Goal: Task Accomplishment & Management: Manage account settings

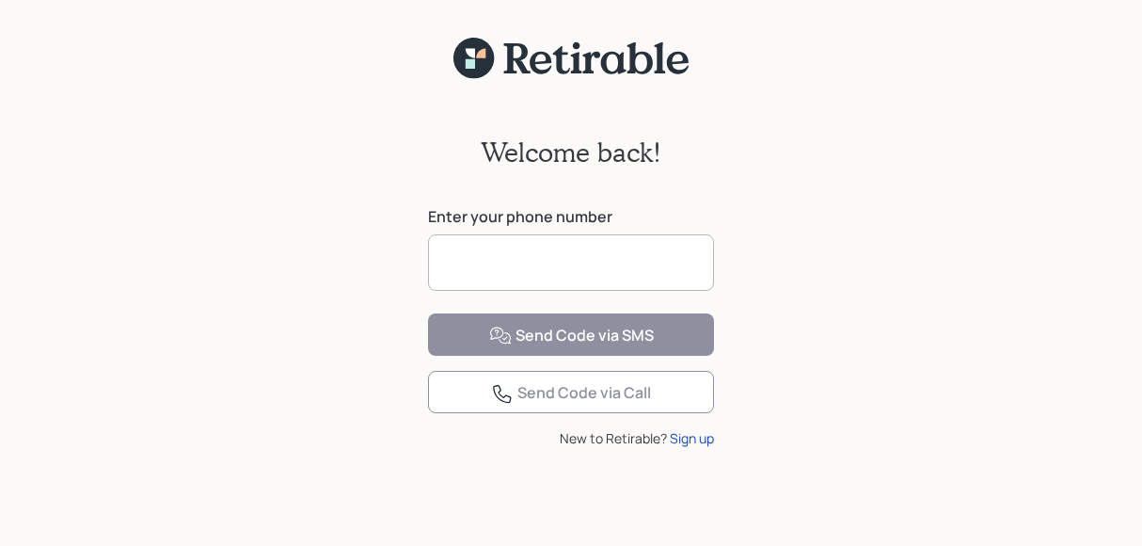
click at [486, 266] on input at bounding box center [571, 262] width 286 height 56
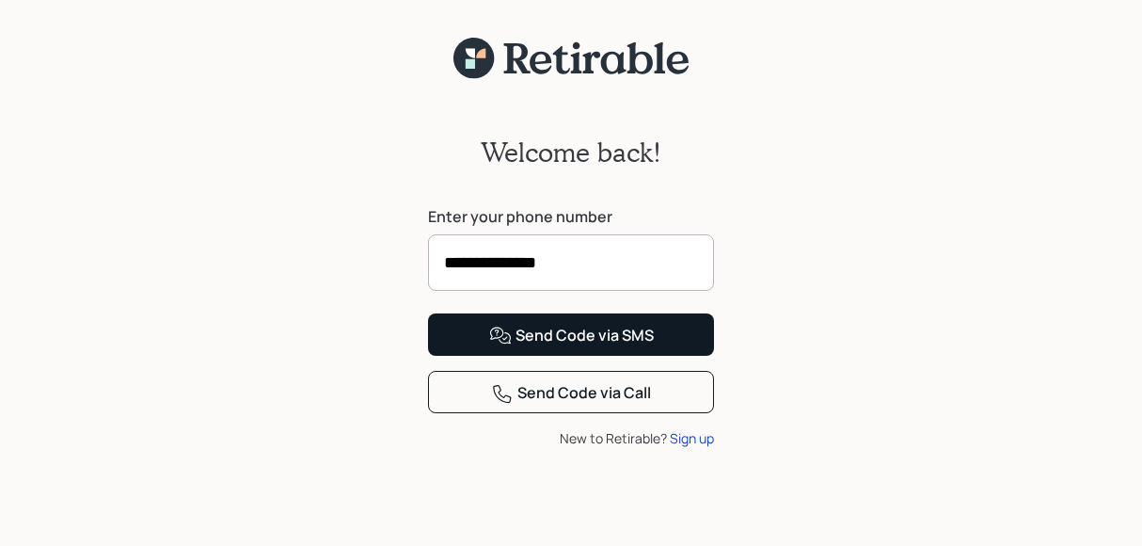
type input "**********"
click at [543, 347] on div "Send Code via SMS" at bounding box center [571, 336] width 165 height 23
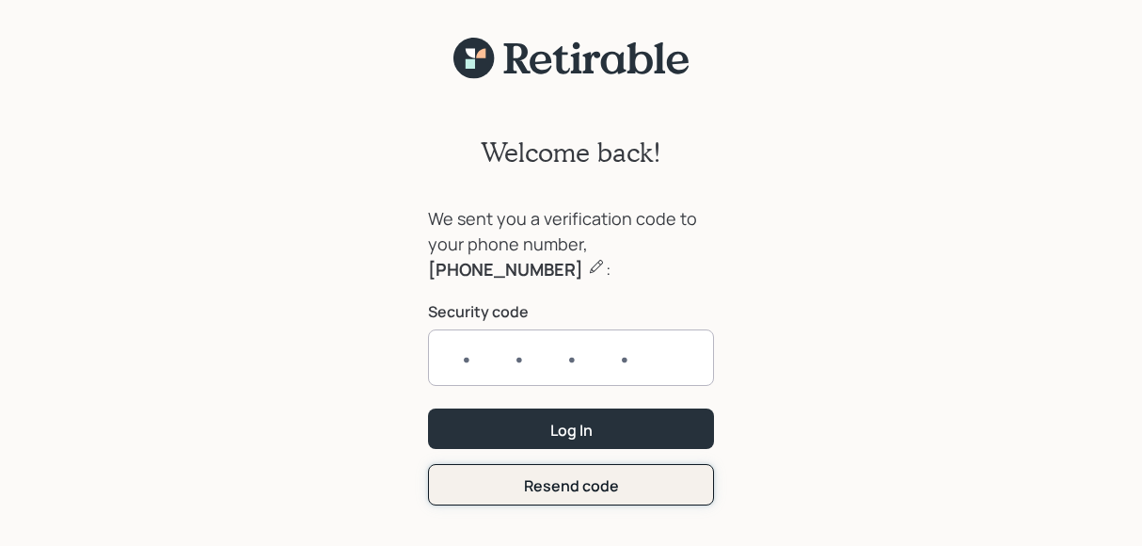
click at [568, 488] on form "We sent you a verification code to your phone number, [PHONE_NUMBER] : Security…" at bounding box center [571, 355] width 286 height 299
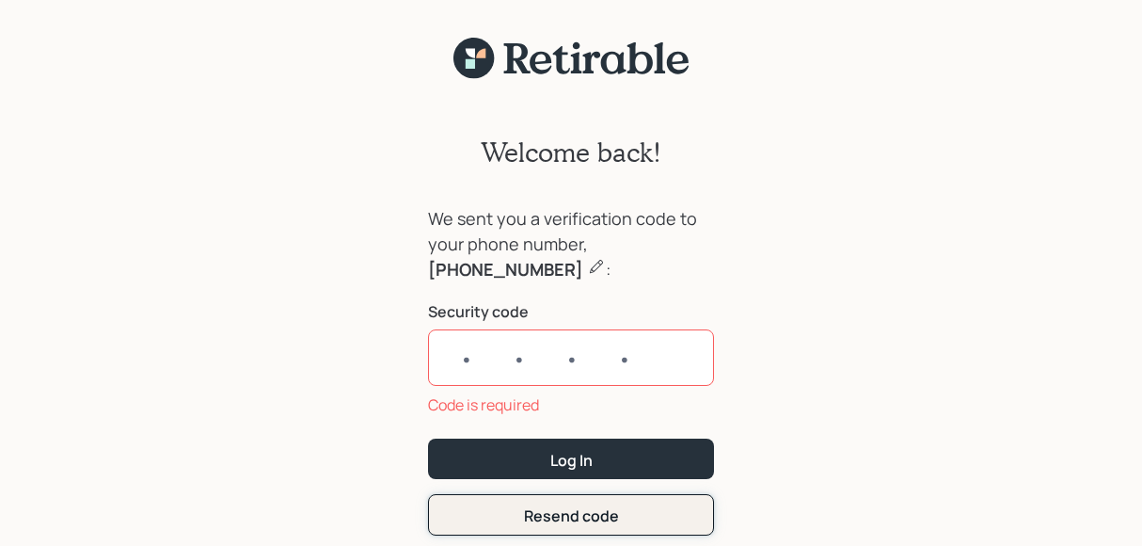
click at [557, 518] on div "Resend code" at bounding box center [571, 515] width 95 height 21
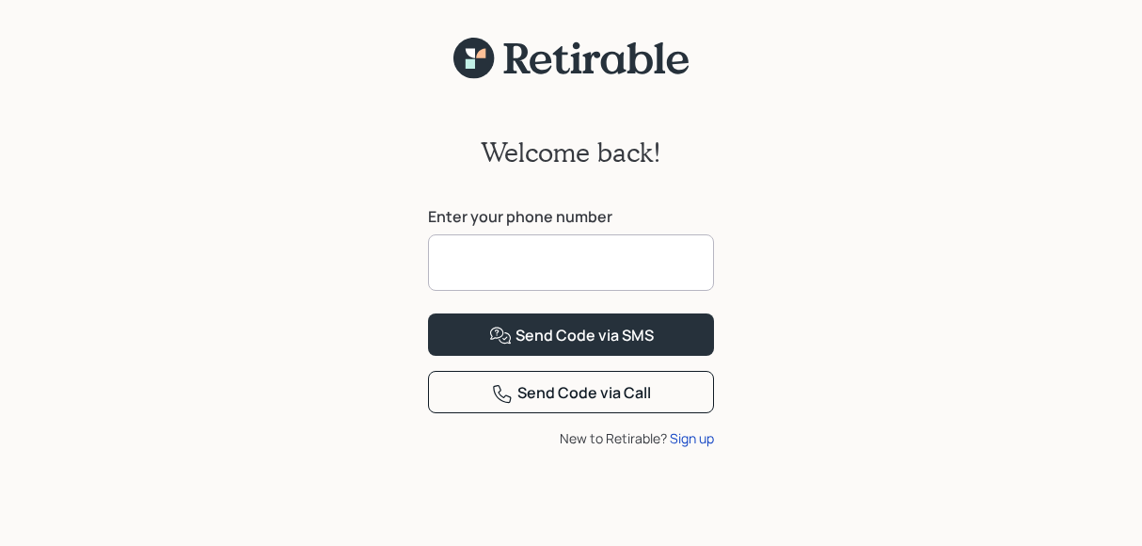
click at [463, 254] on input at bounding box center [571, 262] width 286 height 56
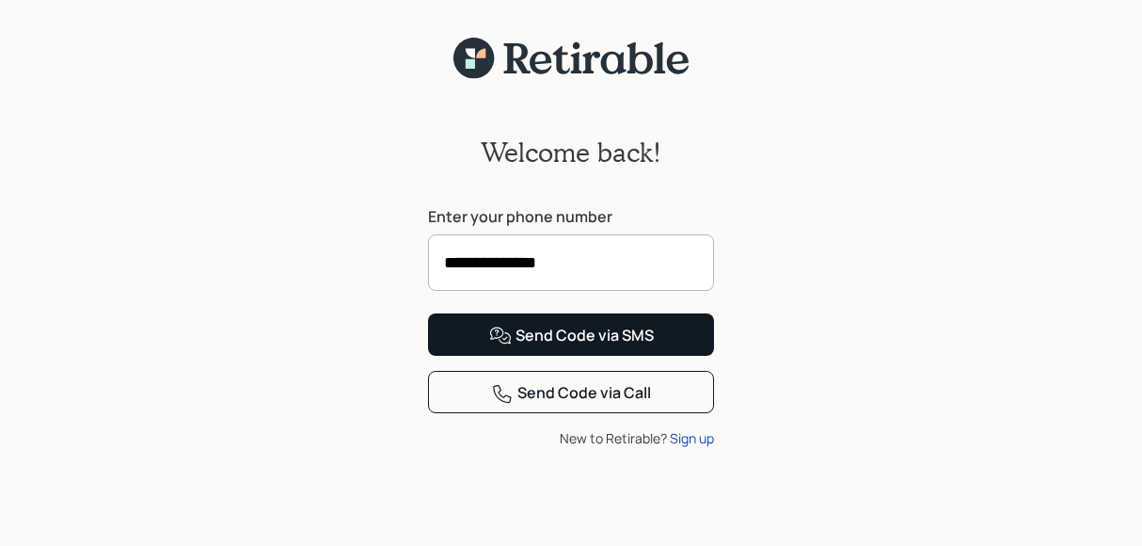
type input "**********"
click at [557, 347] on div "Send Code via SMS" at bounding box center [571, 336] width 165 height 23
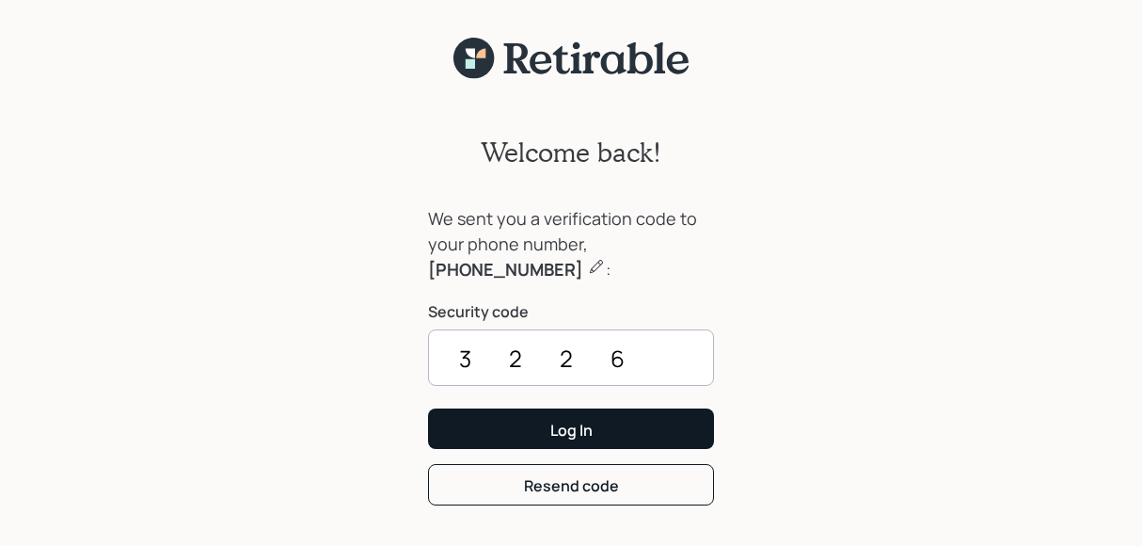
type input "3226"
click at [538, 422] on button "Log In" at bounding box center [571, 428] width 286 height 40
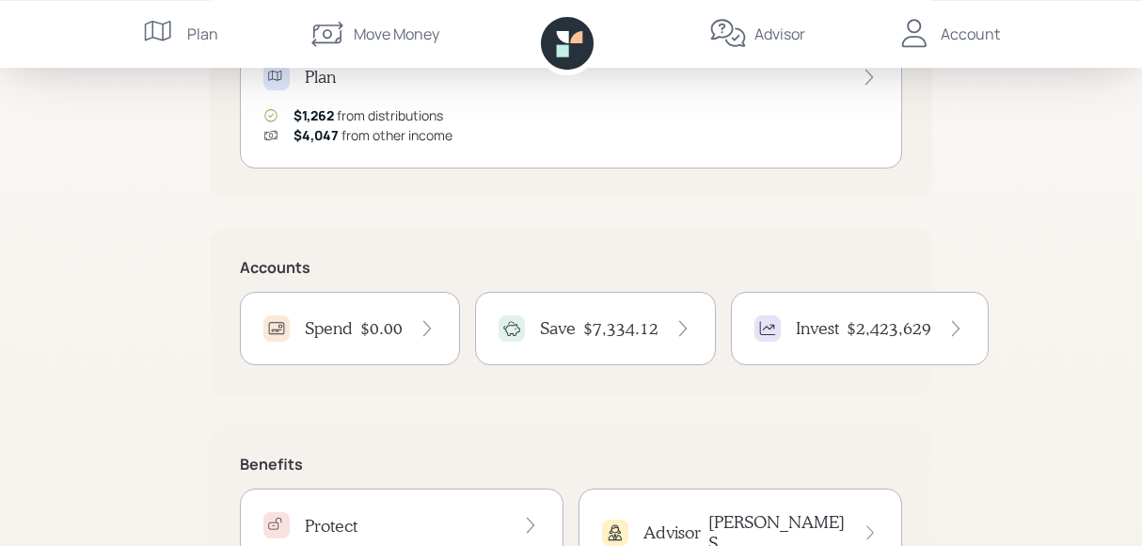
scroll to position [294, 0]
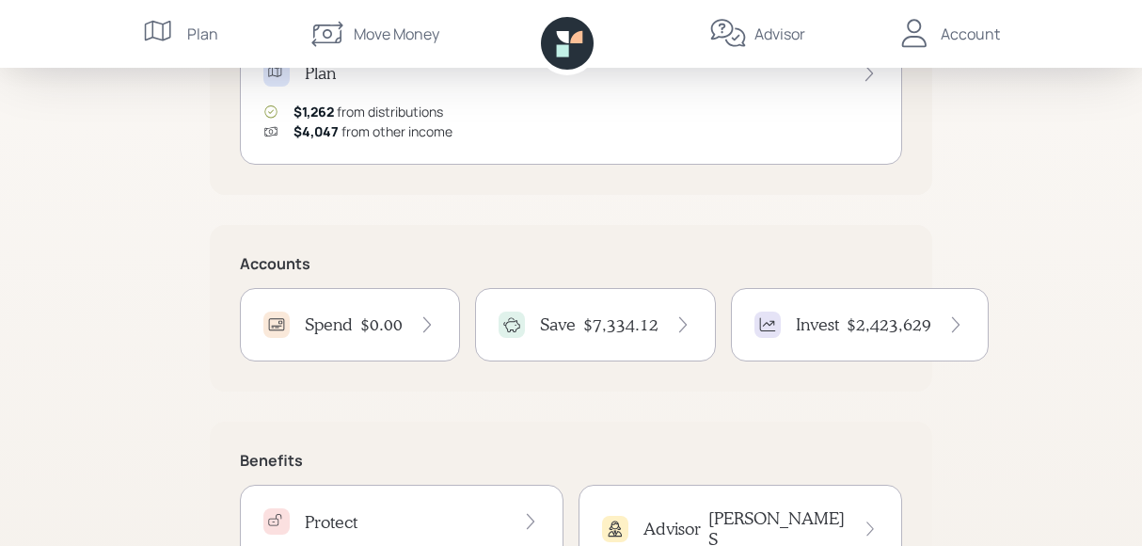
click at [674, 321] on icon at bounding box center [683, 324] width 19 height 19
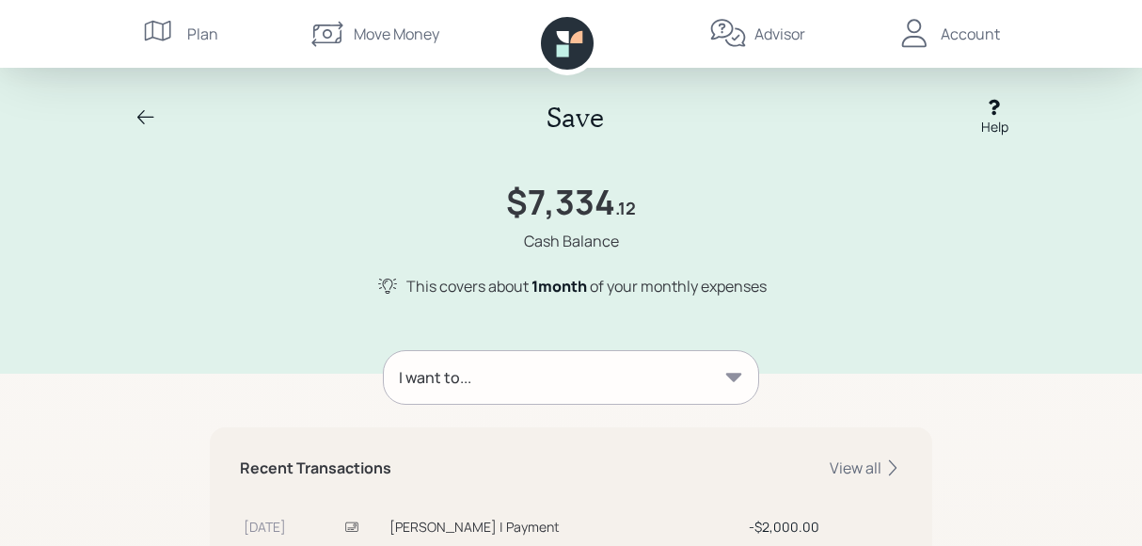
click at [737, 378] on icon at bounding box center [734, 377] width 16 height 8
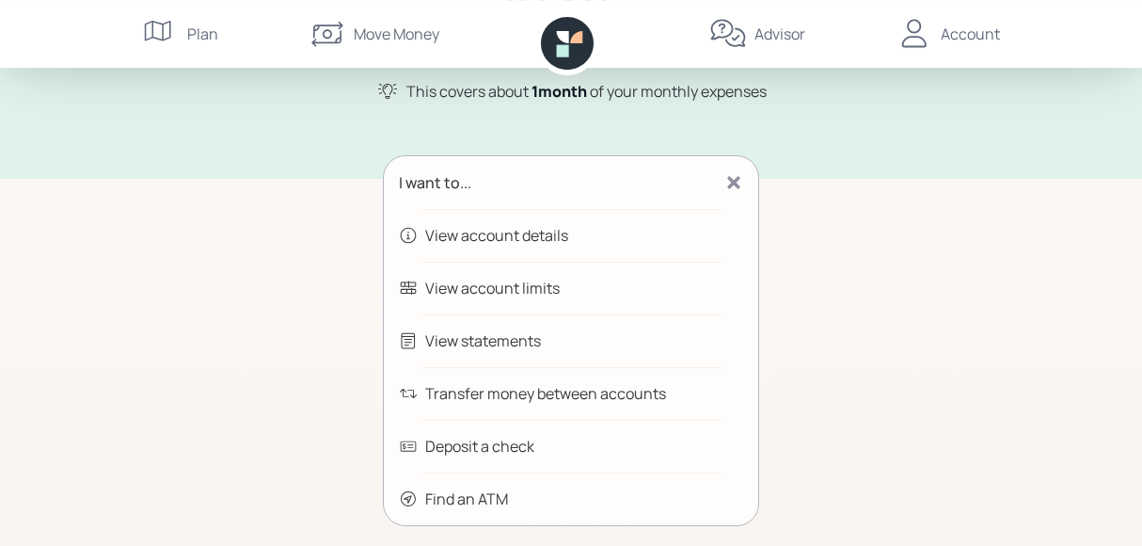
scroll to position [196, 0]
click at [471, 397] on div "Transfer money between accounts" at bounding box center [545, 392] width 241 height 23
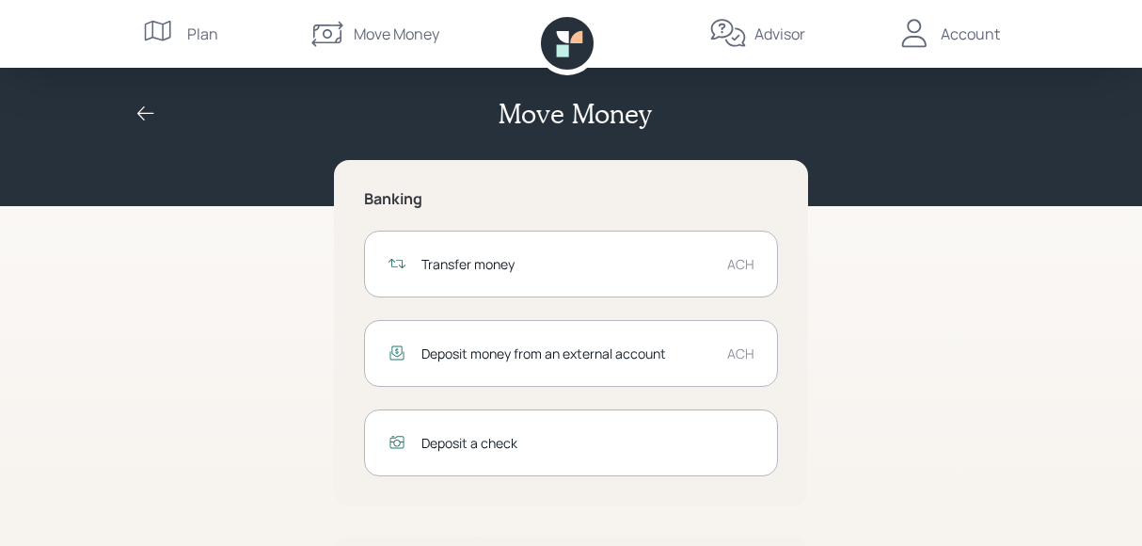
click at [455, 257] on div "Transfer money" at bounding box center [566, 264] width 291 height 20
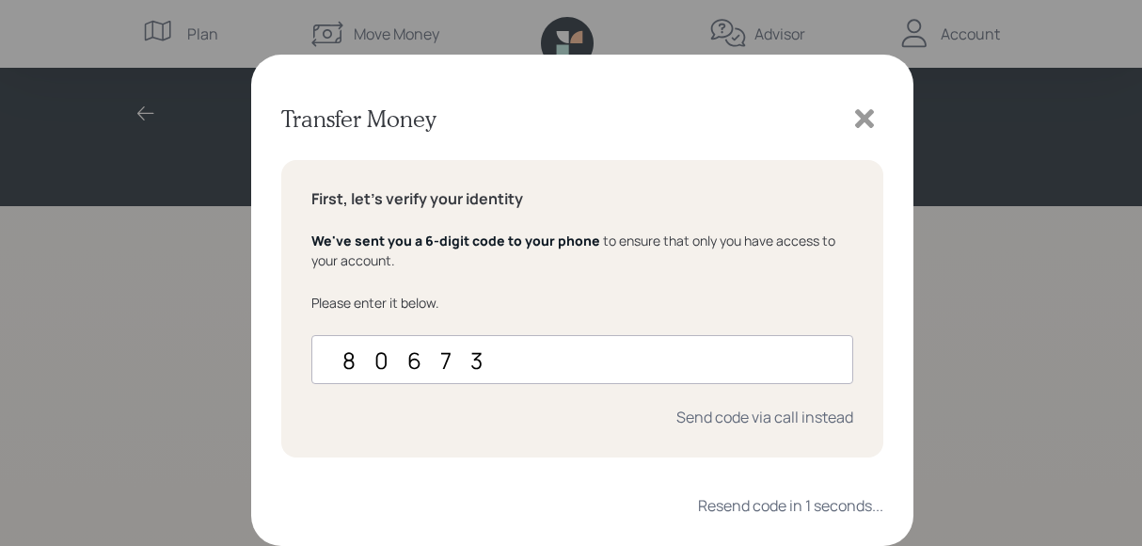
type input "806731"
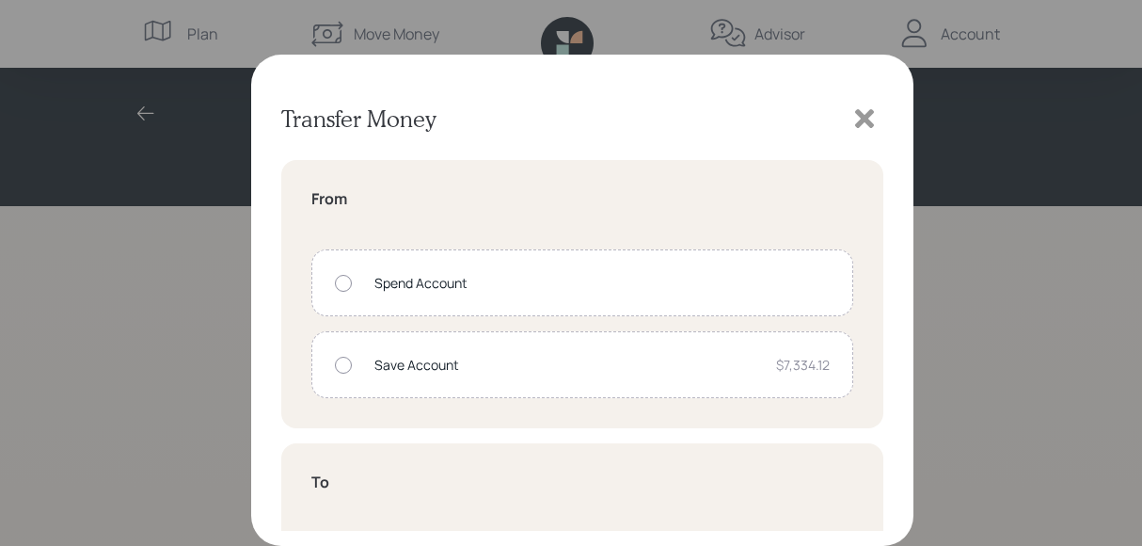
click at [346, 365] on div at bounding box center [343, 365] width 17 height 17
radio input "true"
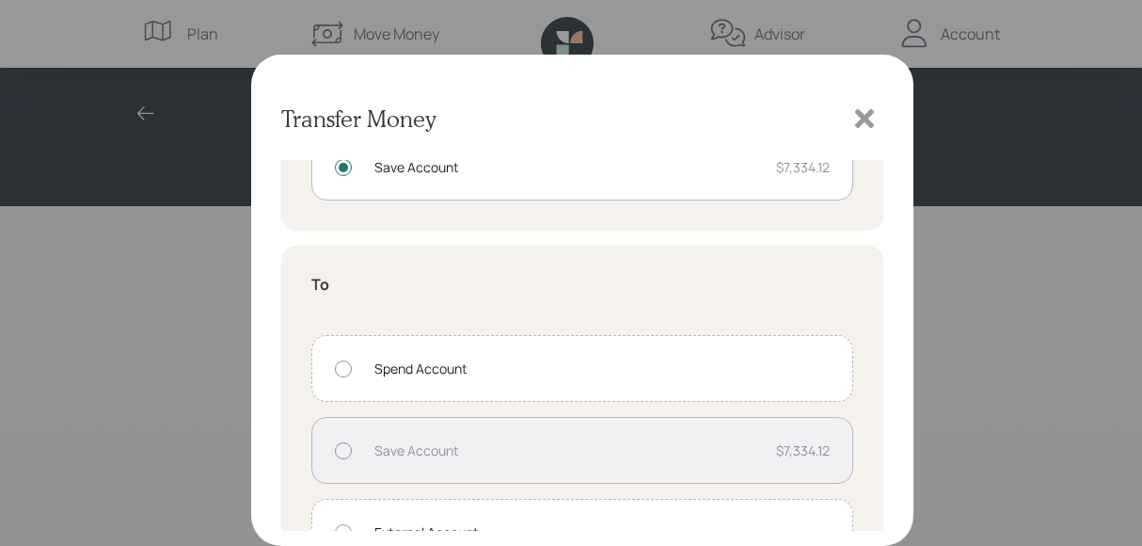
scroll to position [248, 0]
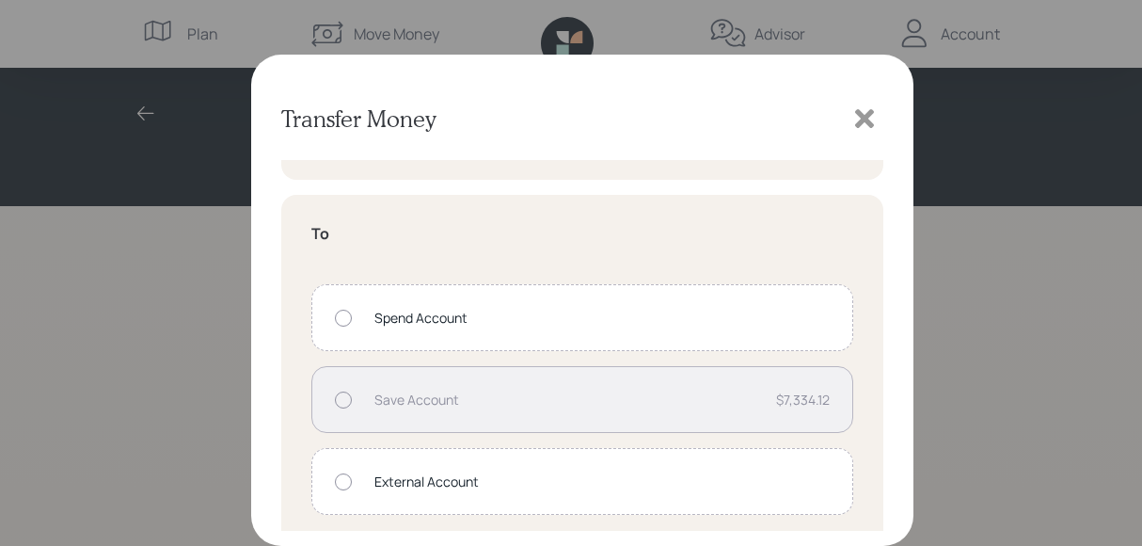
click at [342, 315] on div at bounding box center [343, 318] width 17 height 17
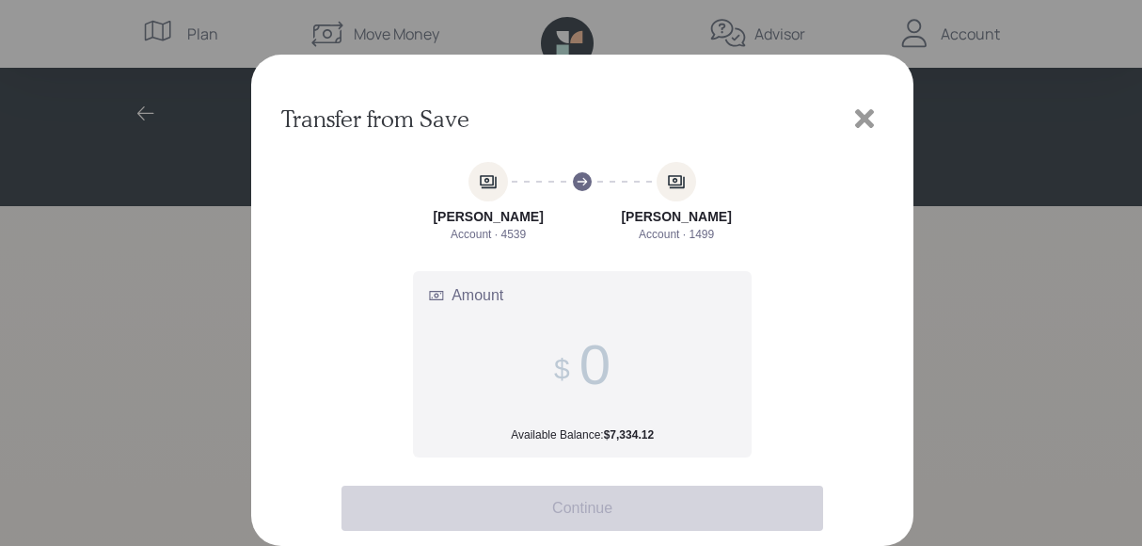
scroll to position [3, 0]
click at [576, 355] on span at bounding box center [582, 365] width 56 height 65
click at [580, 355] on input "Amount Available Balance: $7,334.12" at bounding box center [595, 365] width 31 height 65
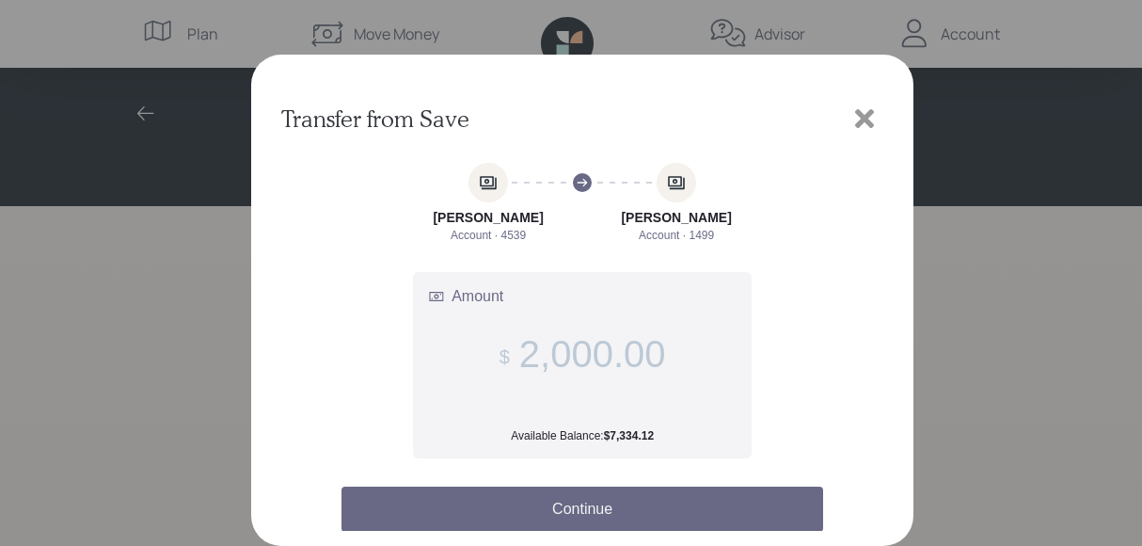
type input "2,000.00"
click at [622, 500] on button "Continue" at bounding box center [583, 508] width 482 height 45
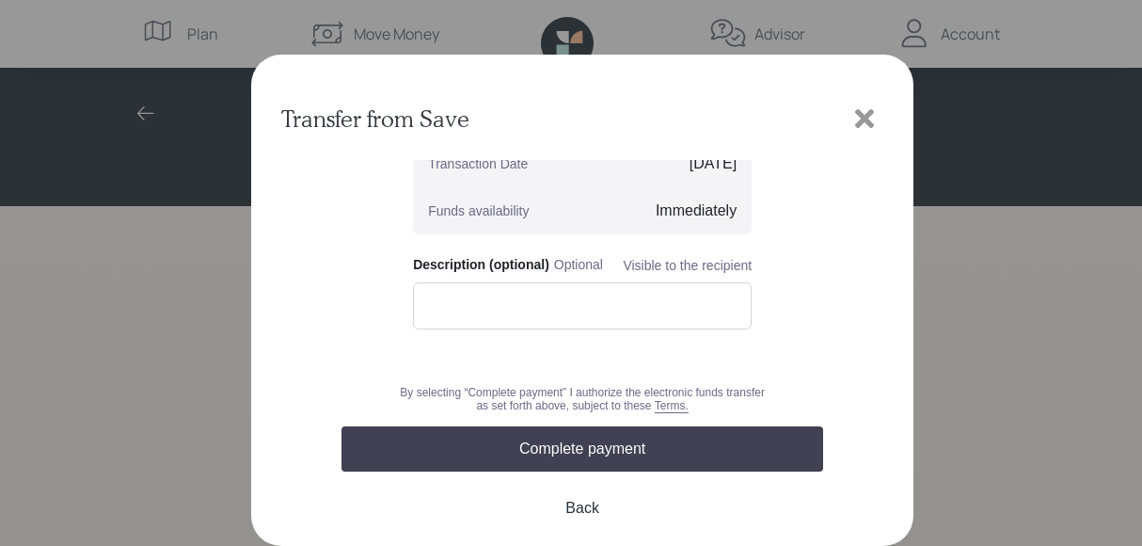
scroll to position [233, 0]
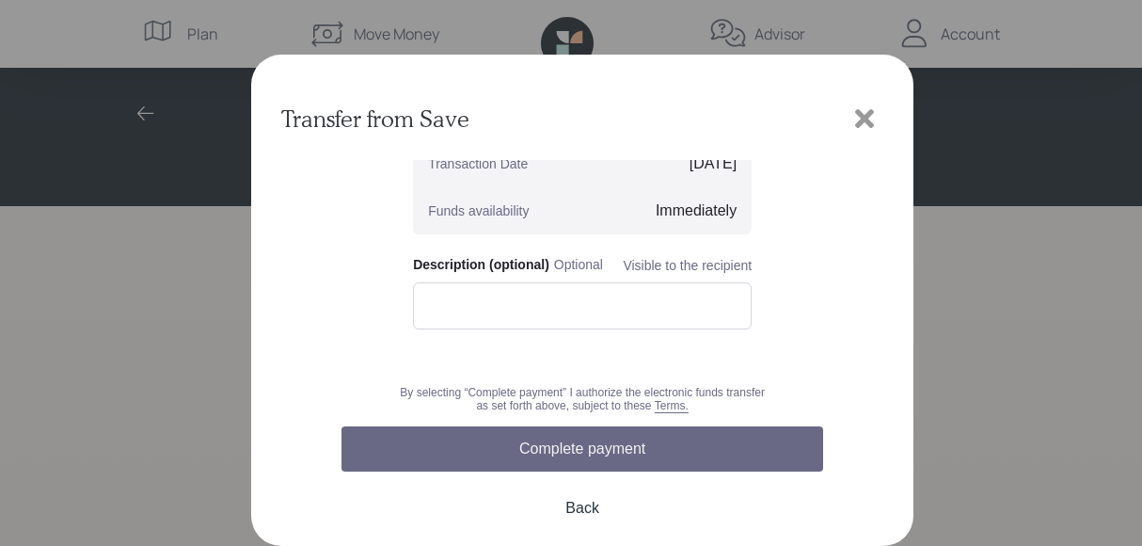
click at [563, 446] on button "Complete payment" at bounding box center [583, 448] width 482 height 45
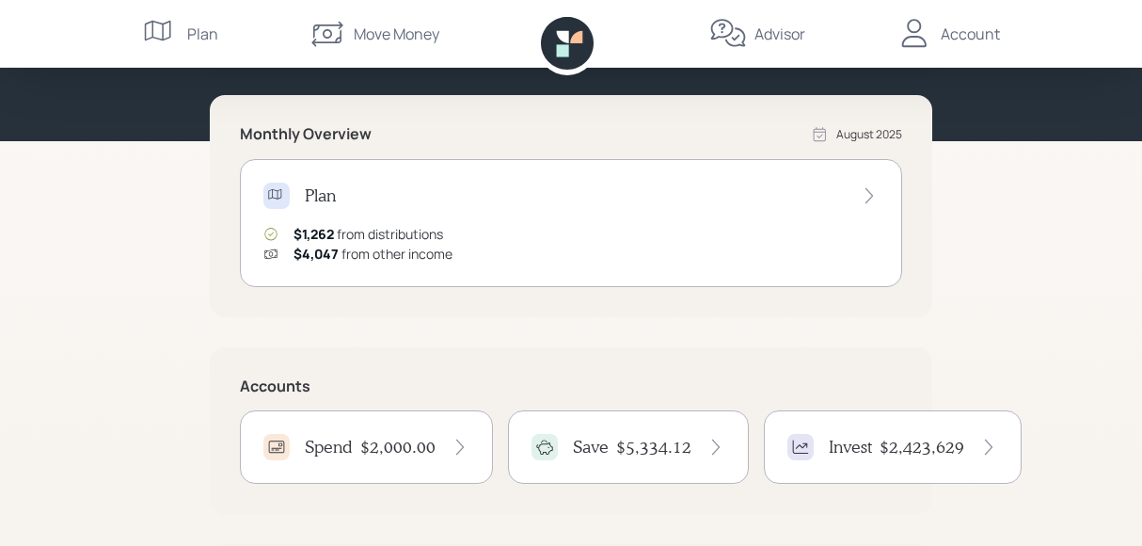
scroll to position [294, 0]
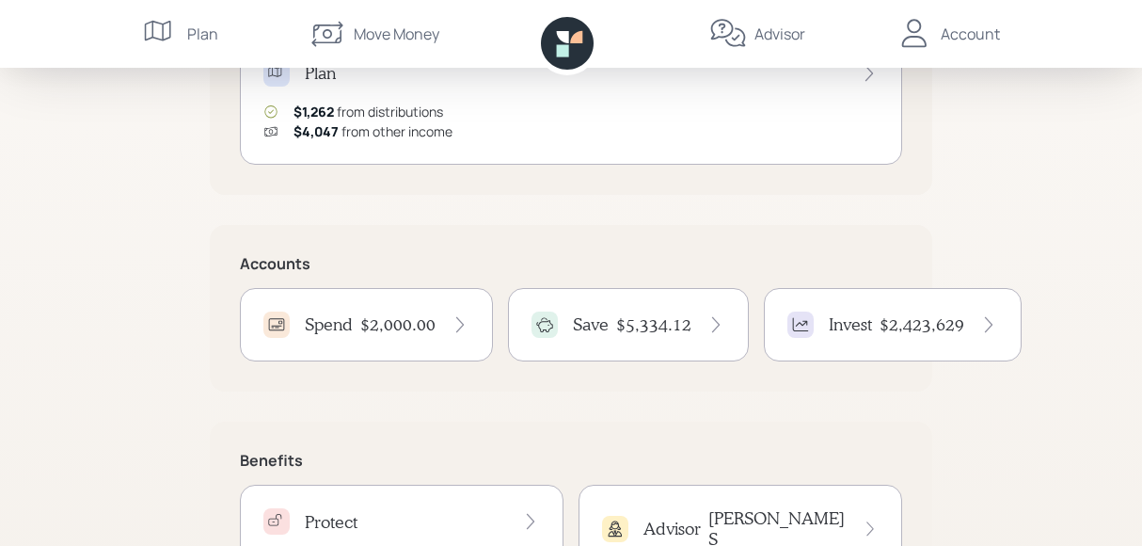
click at [453, 319] on icon at bounding box center [460, 324] width 19 height 19
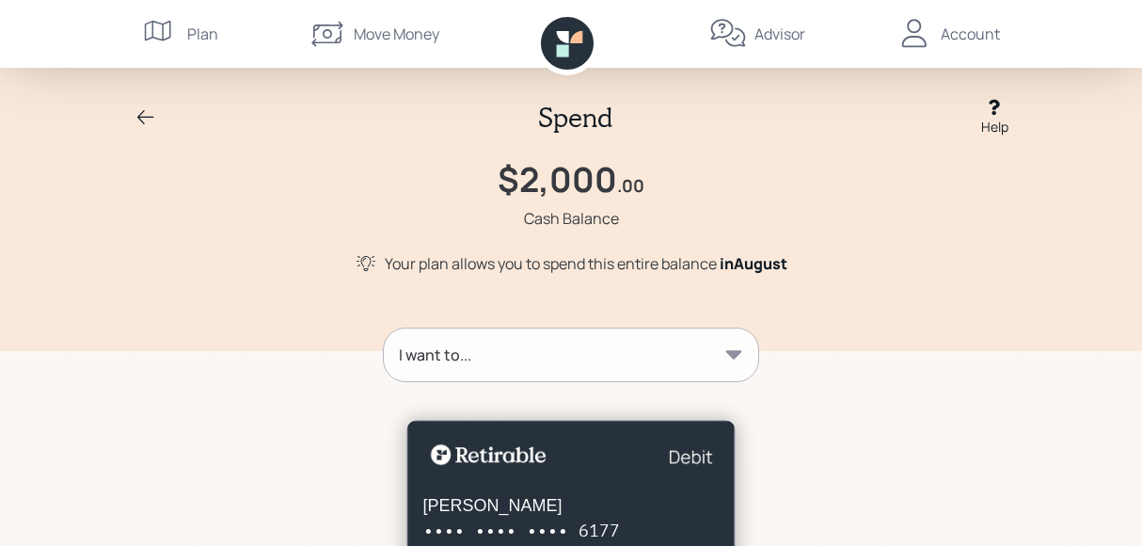
click at [737, 355] on icon at bounding box center [734, 354] width 16 height 8
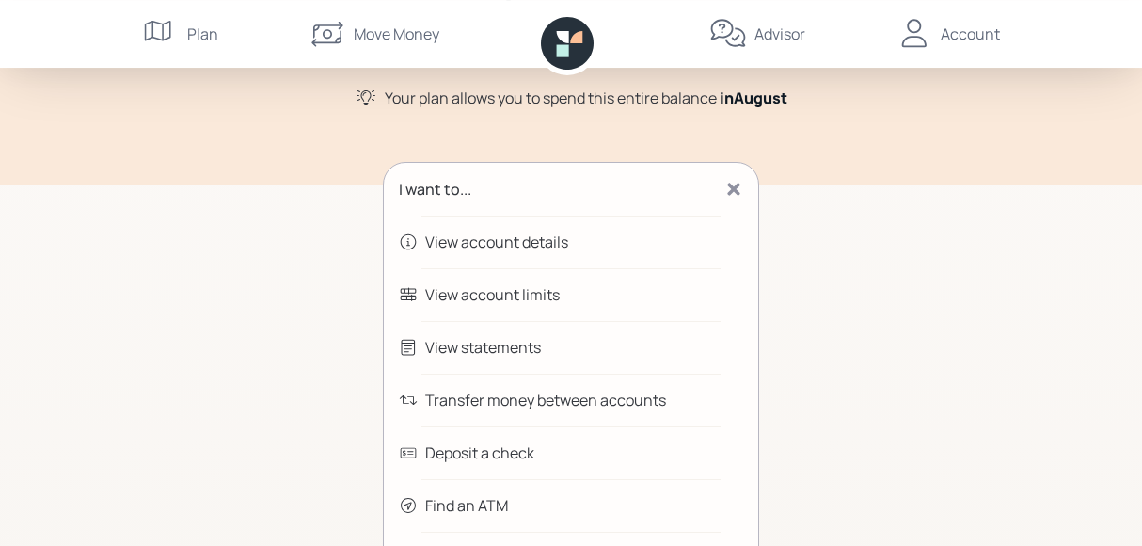
scroll to position [196, 0]
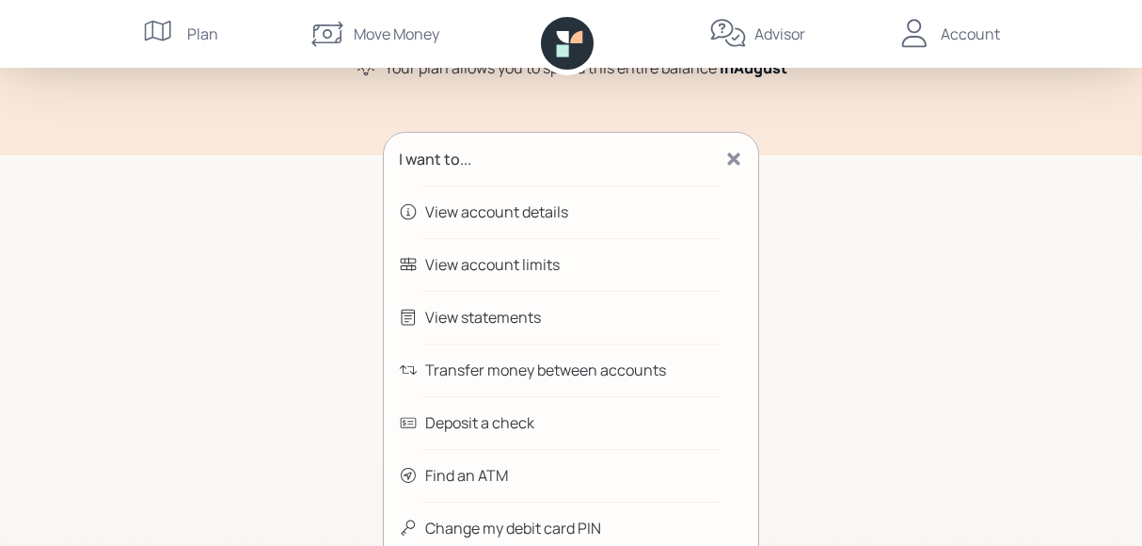
click at [492, 375] on div "Transfer money between accounts" at bounding box center [545, 369] width 241 height 23
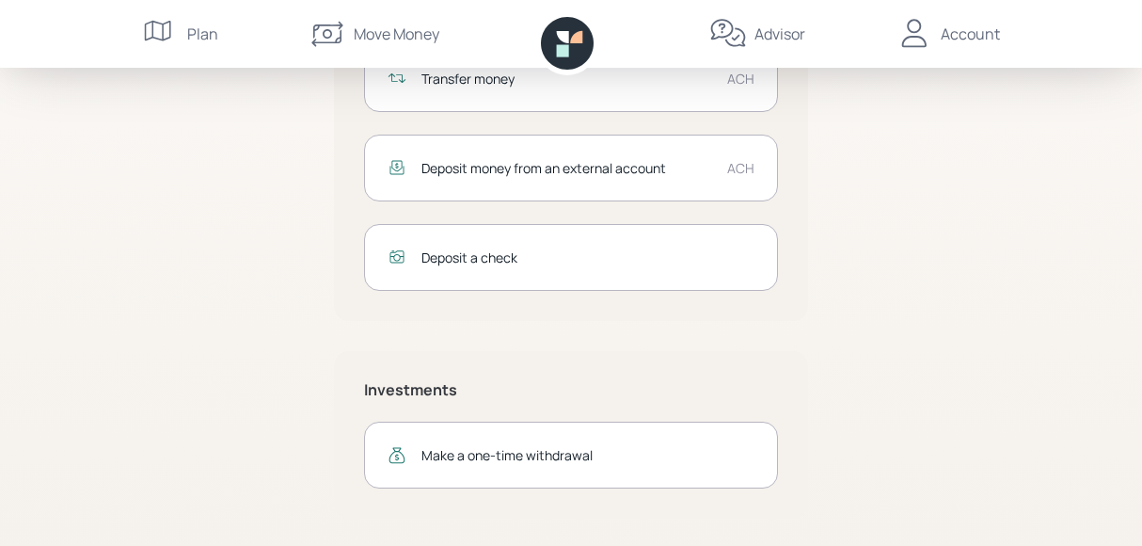
click at [475, 69] on div "Transfer money" at bounding box center [566, 79] width 291 height 20
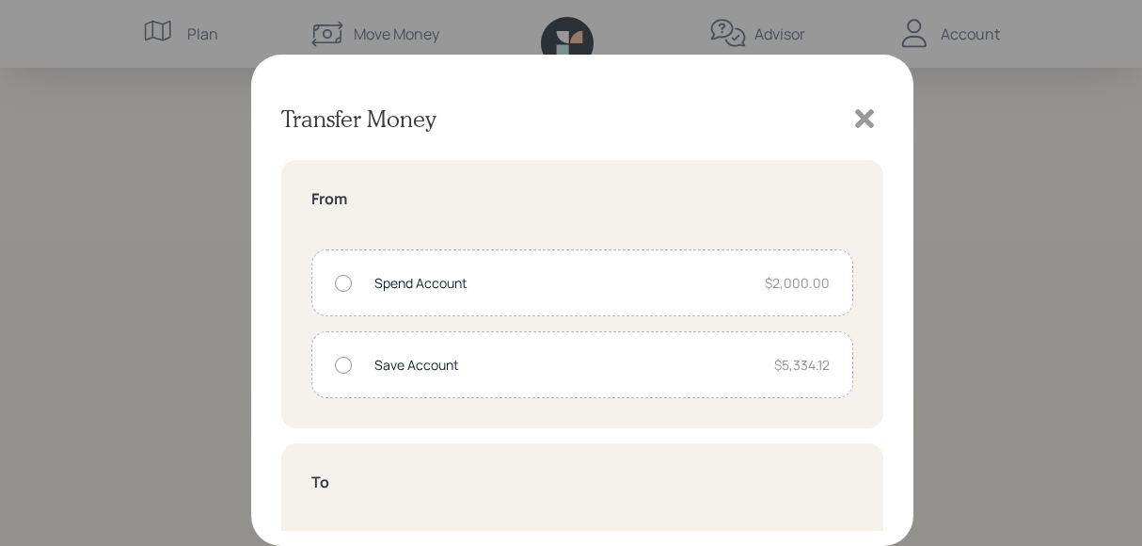
click at [344, 278] on div at bounding box center [343, 283] width 17 height 17
radio input "true"
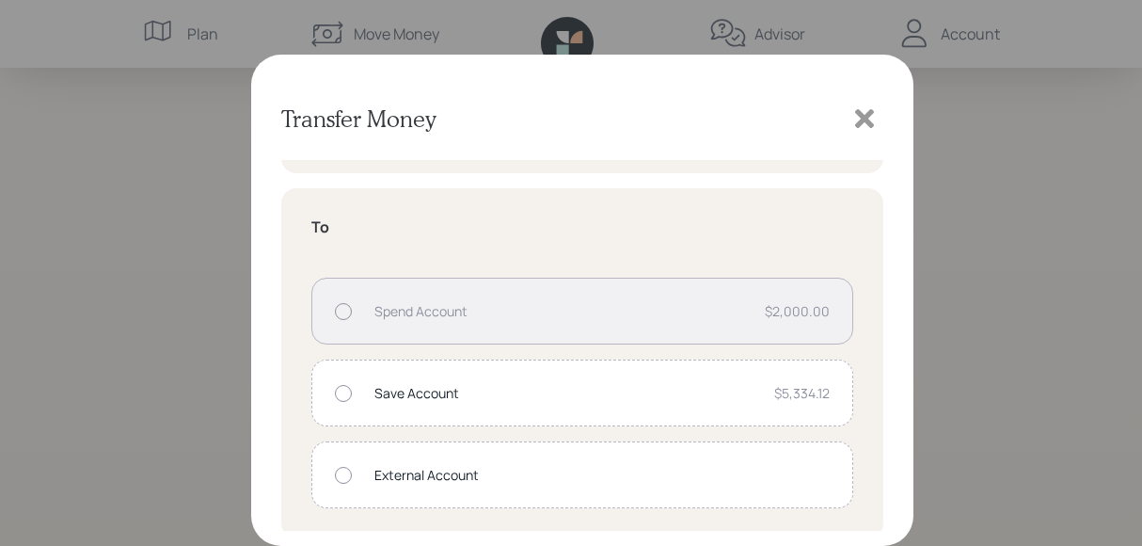
scroll to position [260, 0]
click at [340, 469] on div at bounding box center [343, 470] width 17 height 17
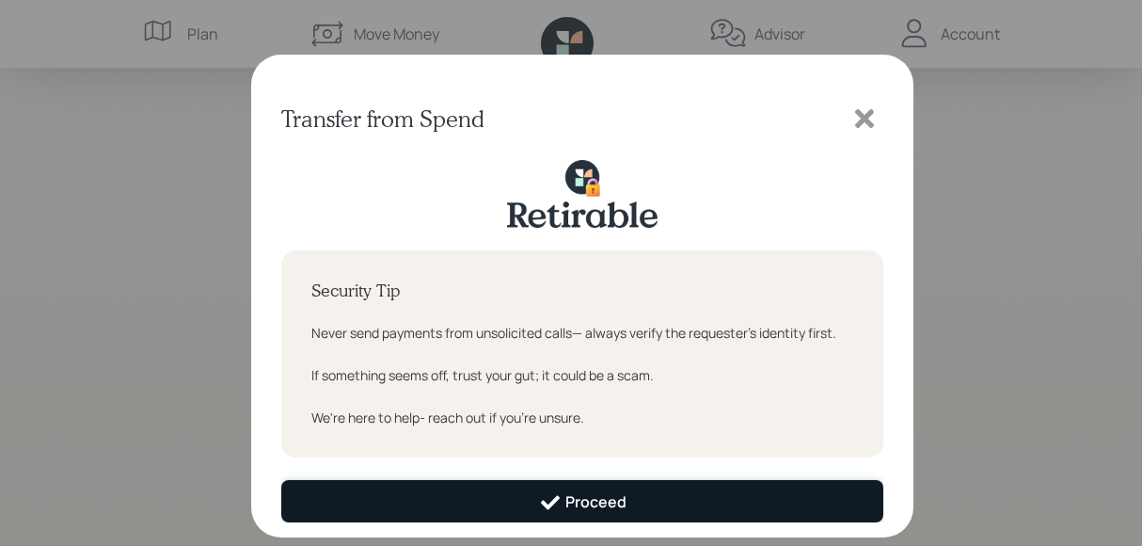
click at [580, 498] on div "Proceed" at bounding box center [582, 502] width 87 height 23
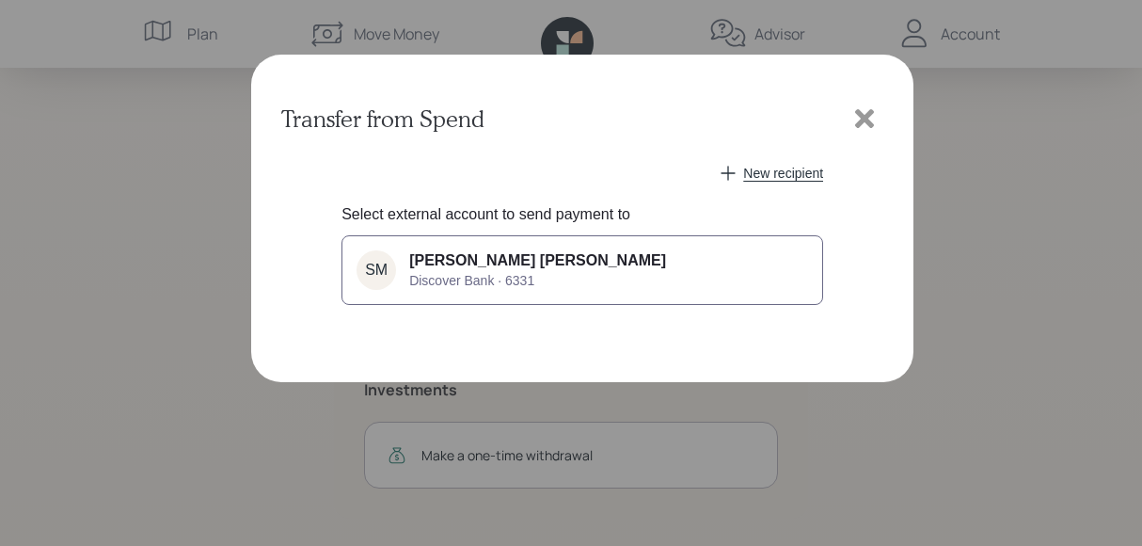
click at [490, 276] on span "Discover Bank · 6331" at bounding box center [471, 280] width 125 height 15
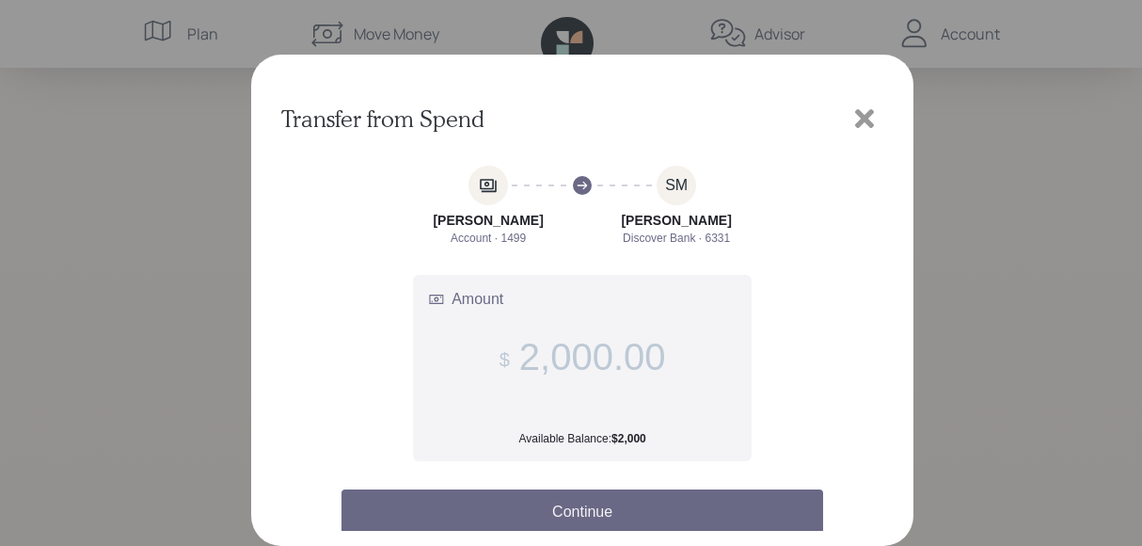
type input "2,000.00"
click at [563, 505] on button "Continue" at bounding box center [583, 511] width 482 height 45
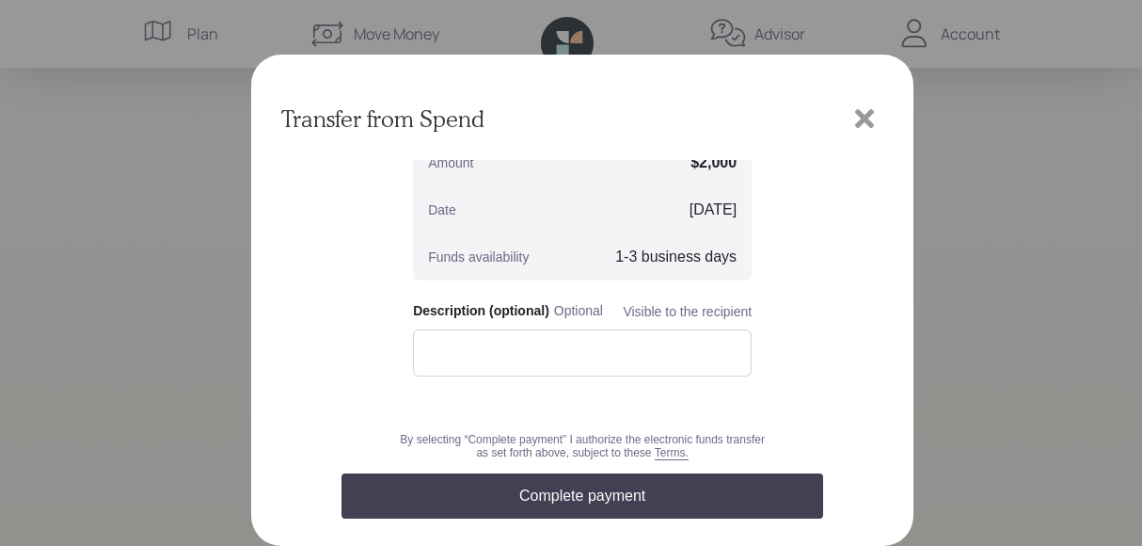
scroll to position [184, 0]
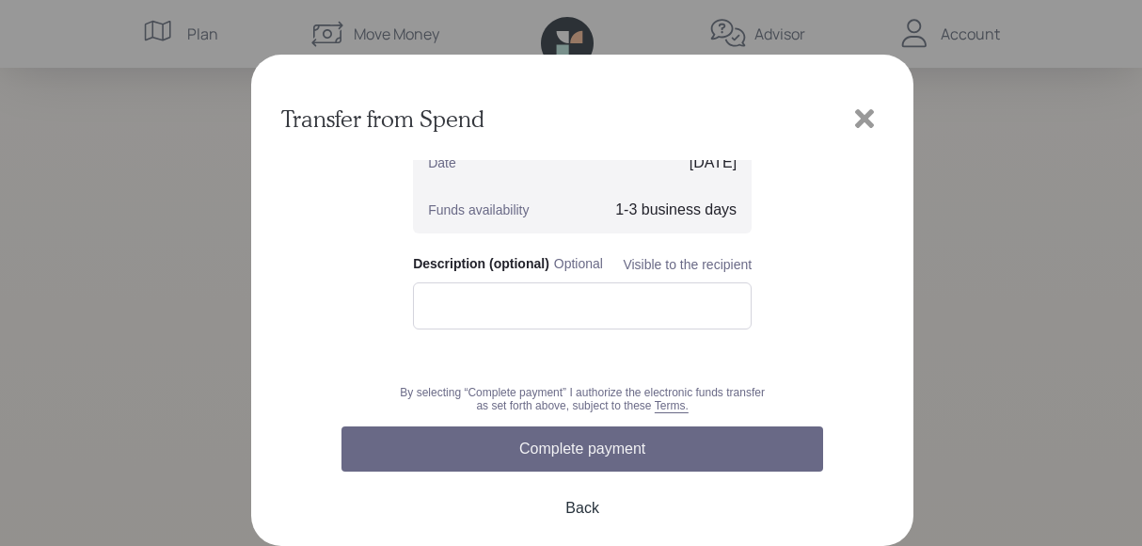
click at [564, 443] on button "Complete payment" at bounding box center [583, 448] width 482 height 45
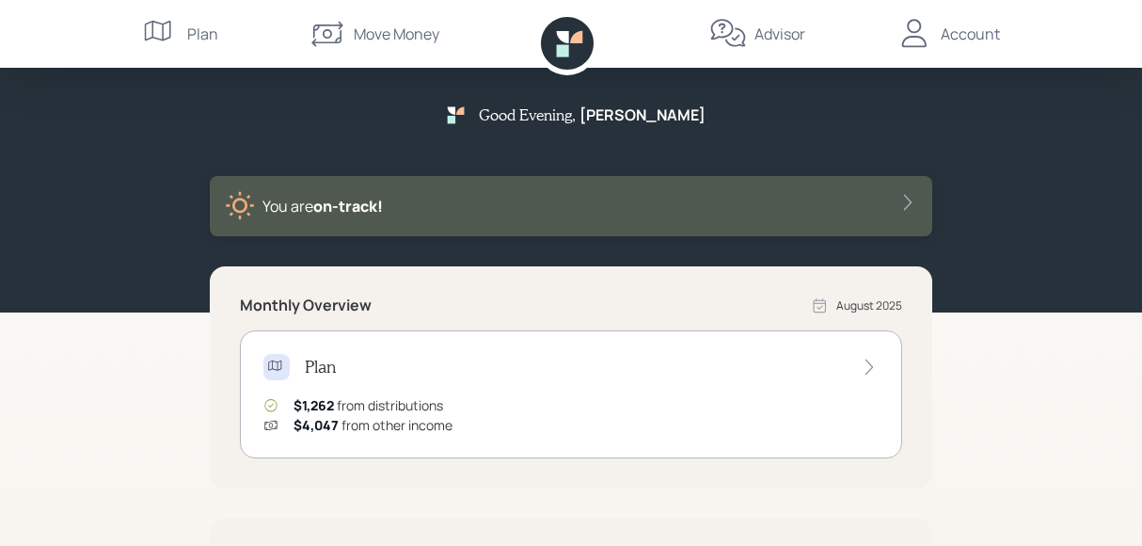
click at [953, 35] on div "Account" at bounding box center [970, 34] width 59 height 23
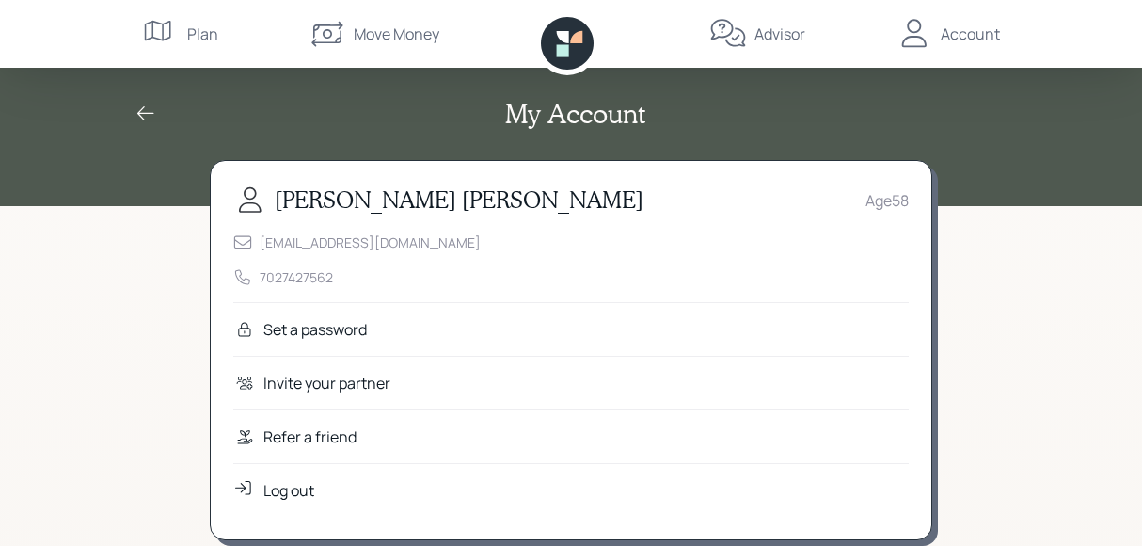
click at [303, 489] on div "Log out" at bounding box center [288, 490] width 51 height 23
